Goal: Transaction & Acquisition: Purchase product/service

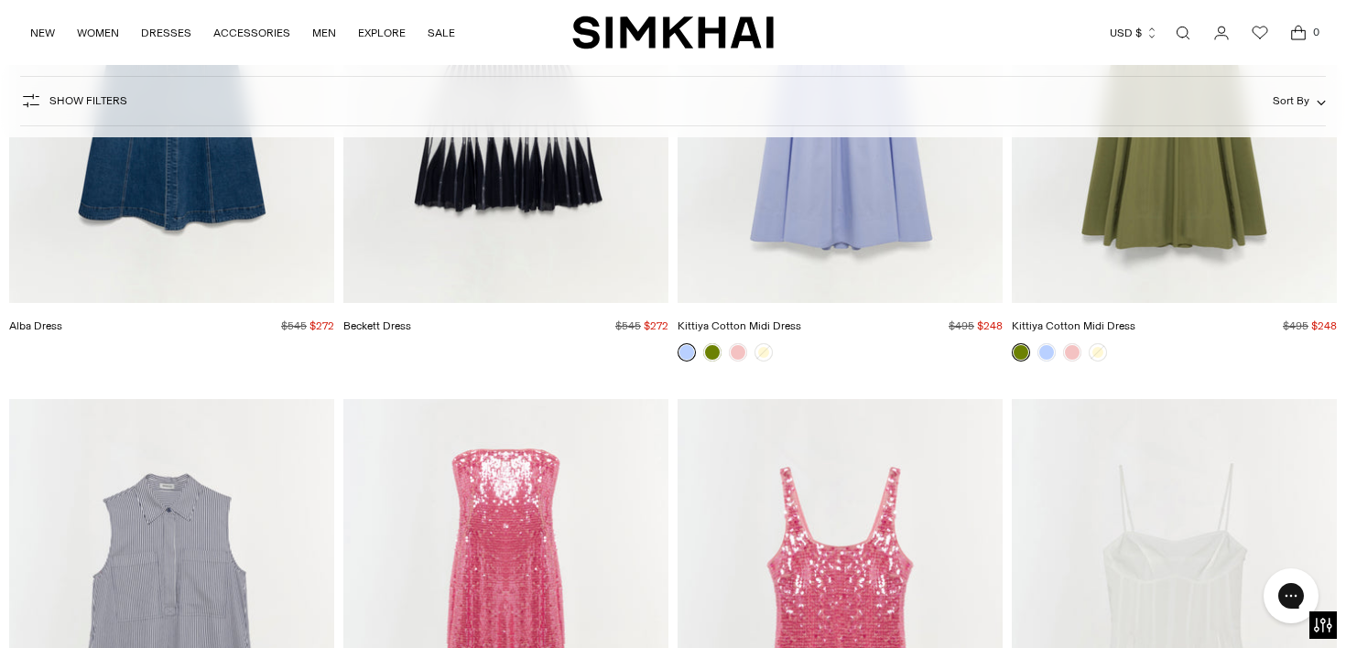
scroll to position [3212, 0]
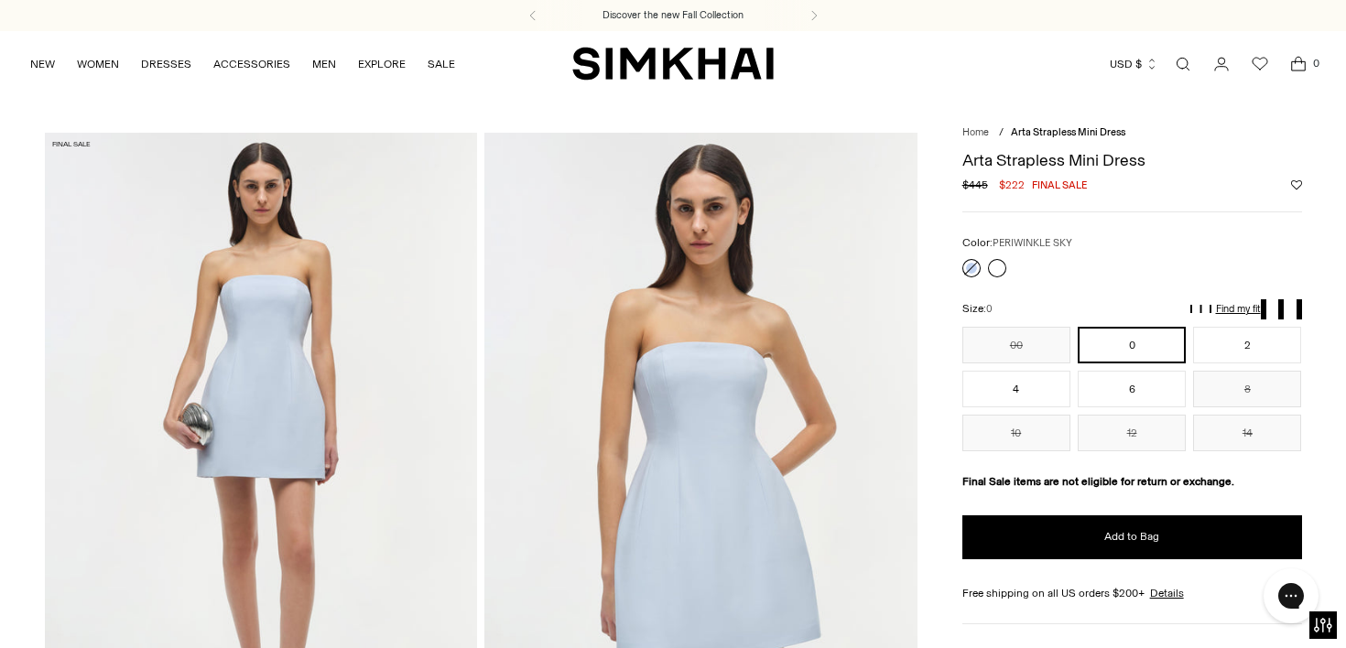
click at [973, 272] on link at bounding box center [972, 268] width 18 height 18
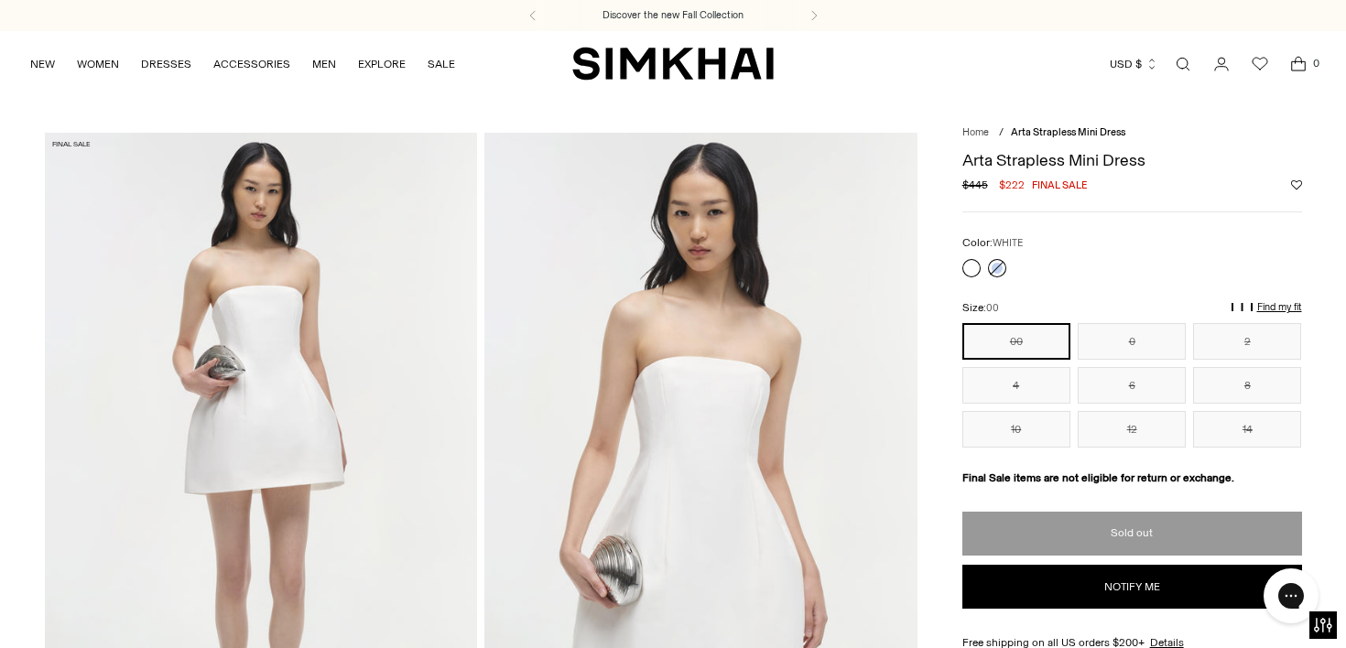
click at [975, 273] on link at bounding box center [972, 268] width 18 height 18
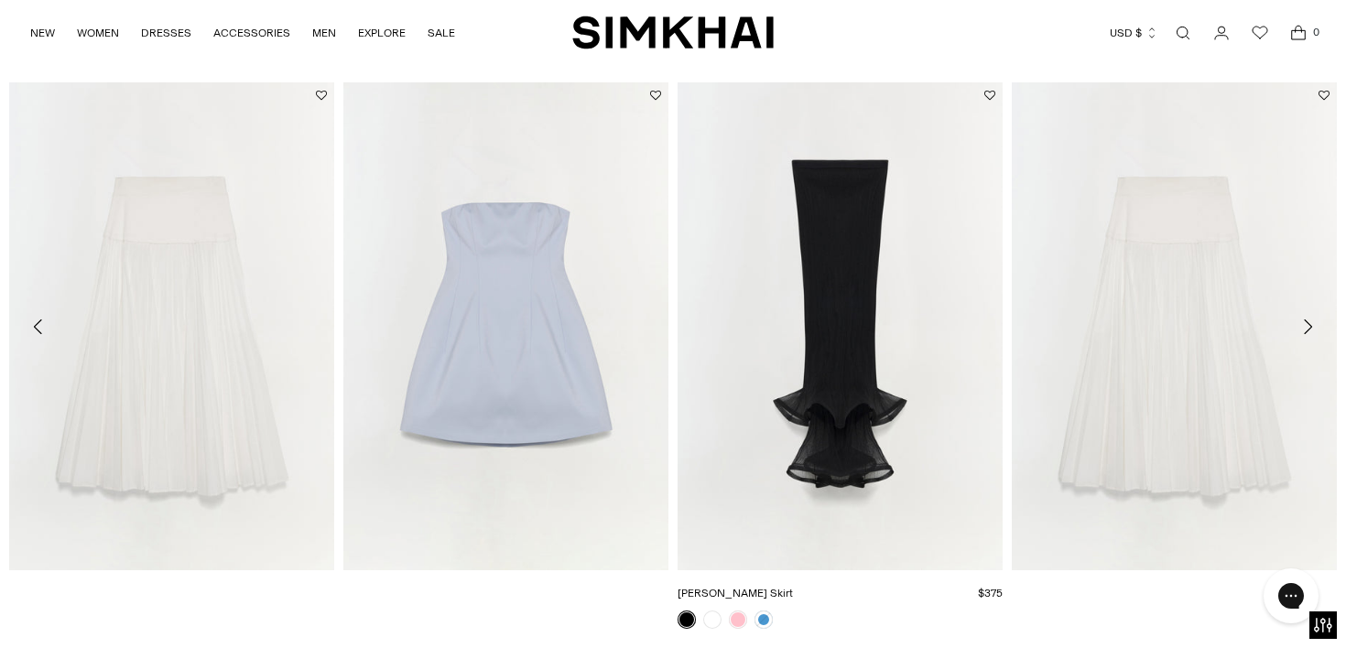
scroll to position [2811, 0]
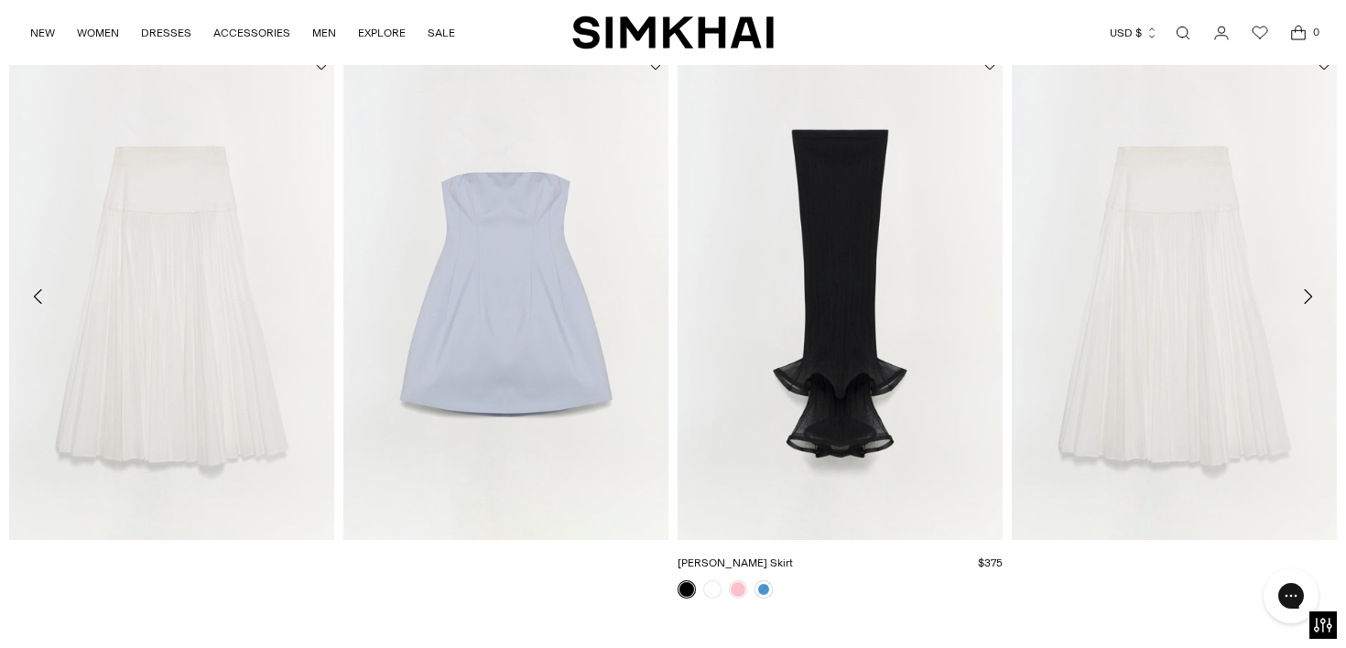
click at [0, 0] on img "Kelso Skirt" at bounding box center [0, 0] width 0 height 0
